Goal: Transaction & Acquisition: Book appointment/travel/reservation

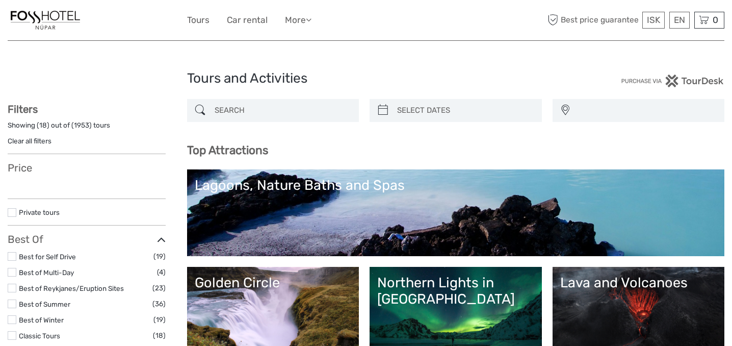
select select
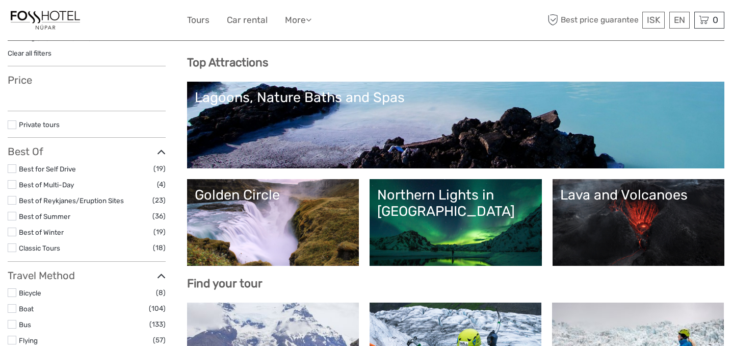
select select
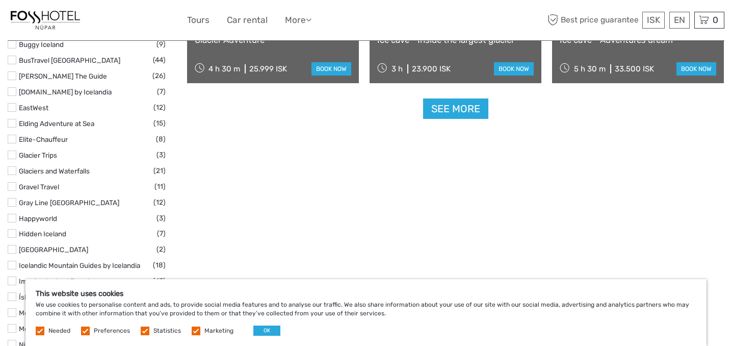
scroll to position [1370, 0]
click at [443, 107] on link "See more" at bounding box center [455, 108] width 65 height 21
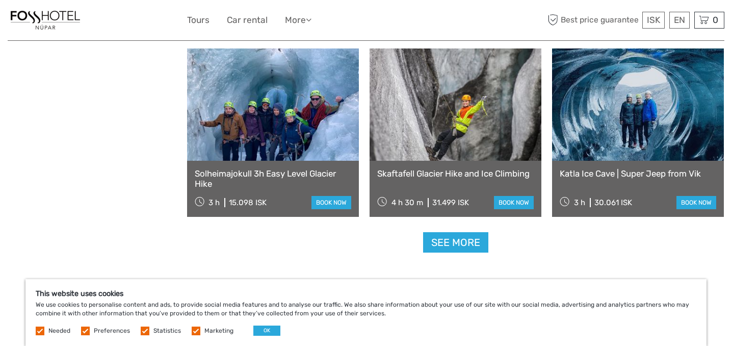
scroll to position [2106, 0]
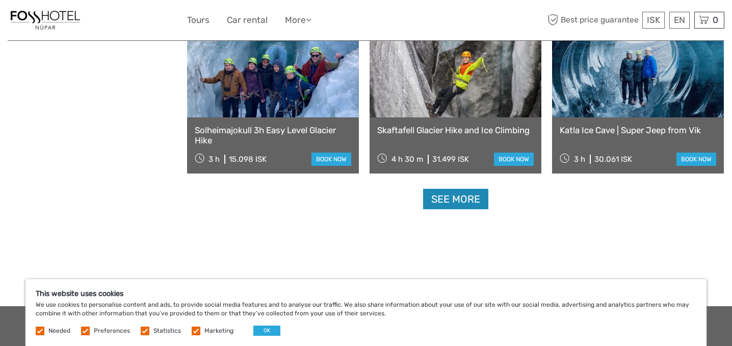
click at [467, 201] on link "See more" at bounding box center [455, 199] width 65 height 21
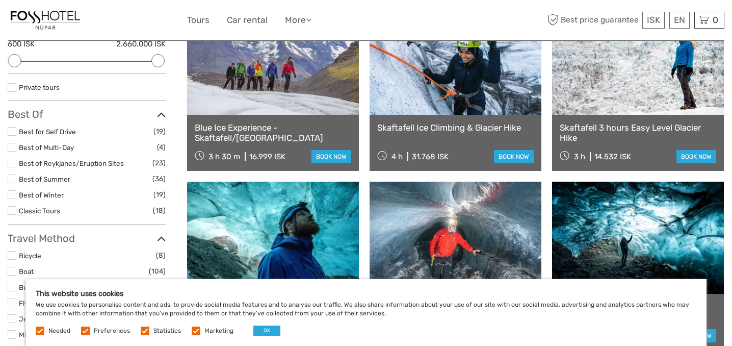
scroll to position [146, 0]
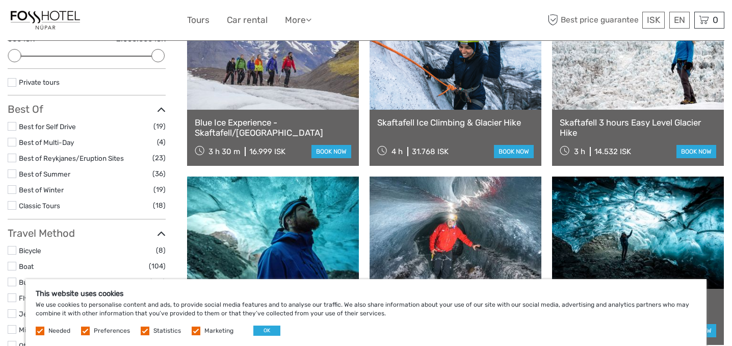
click at [12, 125] on label at bounding box center [12, 126] width 9 height 9
click at [0, 0] on input "checkbox" at bounding box center [0, 0] width 0 height 0
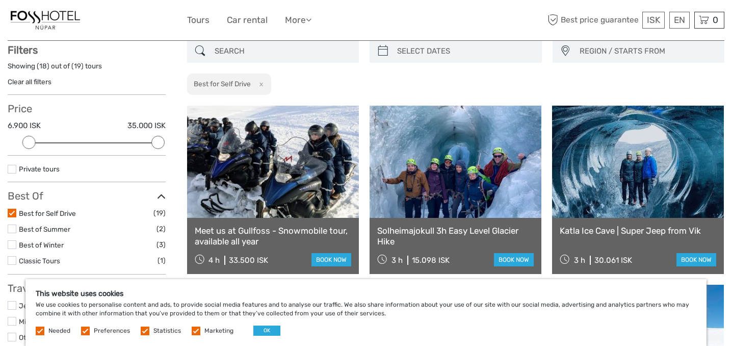
scroll to position [58, 0]
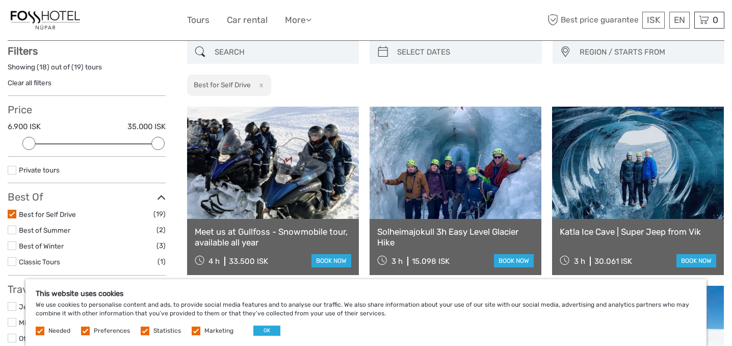
click at [194, 330] on label at bounding box center [196, 330] width 9 height 9
click at [0, 0] on input "checkbox" at bounding box center [0, 0] width 0 height 0
click at [141, 330] on label at bounding box center [145, 330] width 9 height 9
click at [0, 0] on input "checkbox" at bounding box center [0, 0] width 0 height 0
click at [84, 330] on label at bounding box center [85, 330] width 9 height 9
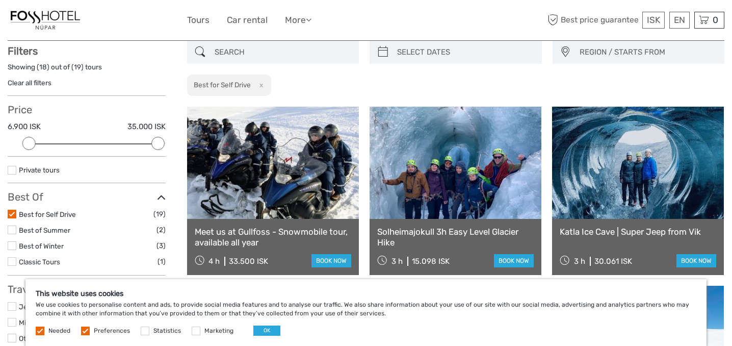
click at [0, 0] on input "checkbox" at bounding box center [0, 0] width 0 height 0
click at [265, 331] on button "OK" at bounding box center [266, 330] width 27 height 10
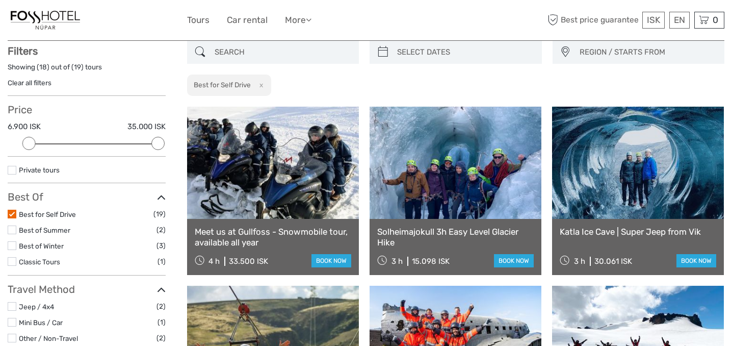
scroll to position [0, 0]
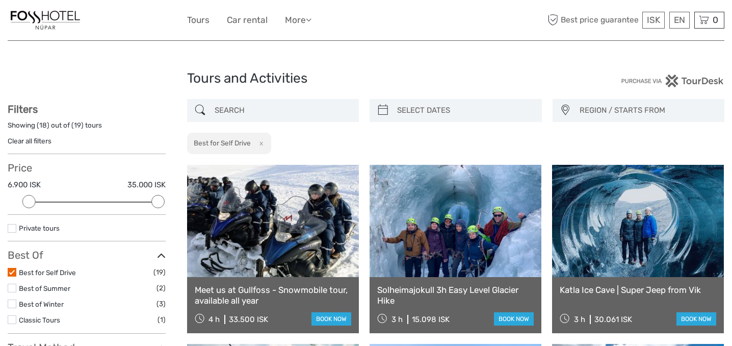
click at [241, 114] on input "search" at bounding box center [282, 110] width 144 height 18
click at [427, 134] on div "REGION / STARTS FROM [GEOGRAPHIC_DATA] East North Northeast [GEOGRAPHIC_DATA] /…" at bounding box center [456, 127] width 538 height 56
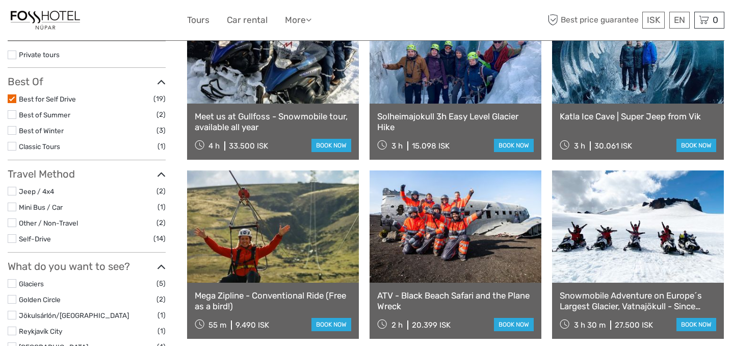
scroll to position [175, 0]
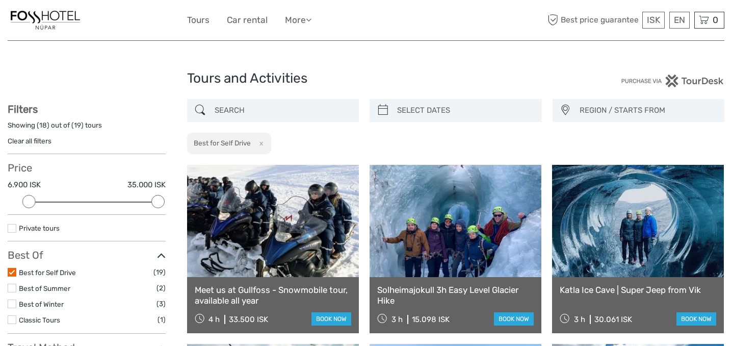
click at [247, 109] on input "search" at bounding box center [282, 110] width 144 height 18
click at [246, 108] on input "search" at bounding box center [282, 110] width 144 height 18
click at [223, 146] on h2 "Best for Self Drive" at bounding box center [222, 143] width 57 height 8
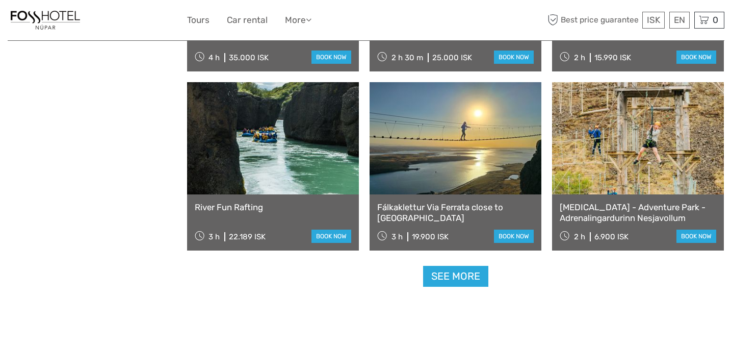
scroll to position [989, 0]
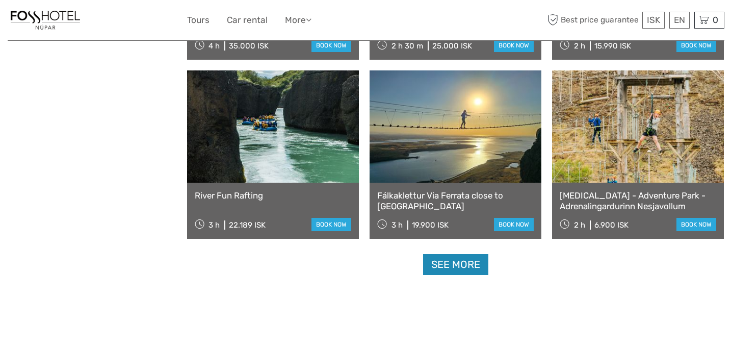
click at [458, 268] on link "See more" at bounding box center [455, 264] width 65 height 21
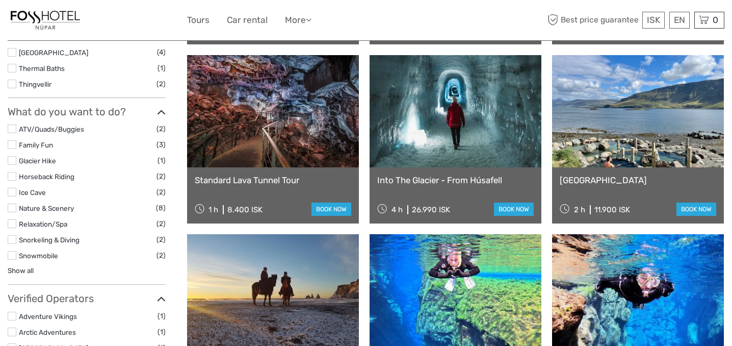
scroll to position [468, 0]
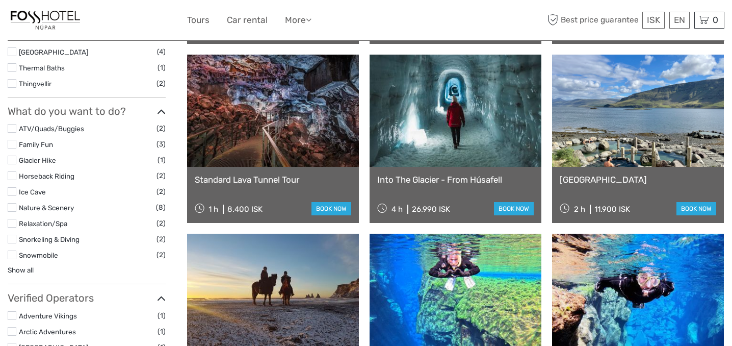
click at [16, 190] on label at bounding box center [12, 191] width 9 height 9
click at [0, 0] on input "checkbox" at bounding box center [0, 0] width 0 height 0
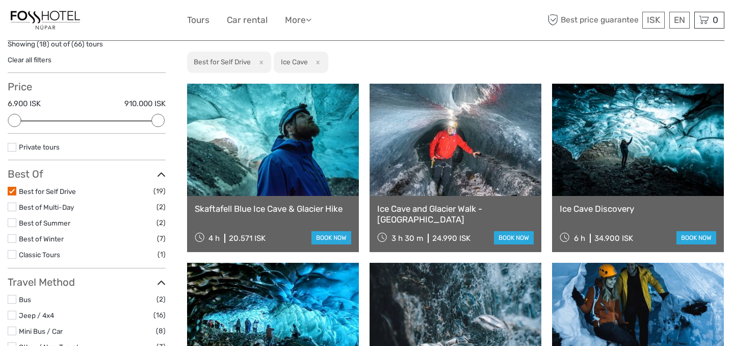
scroll to position [989, 0]
